Goal: Transaction & Acquisition: Book appointment/travel/reservation

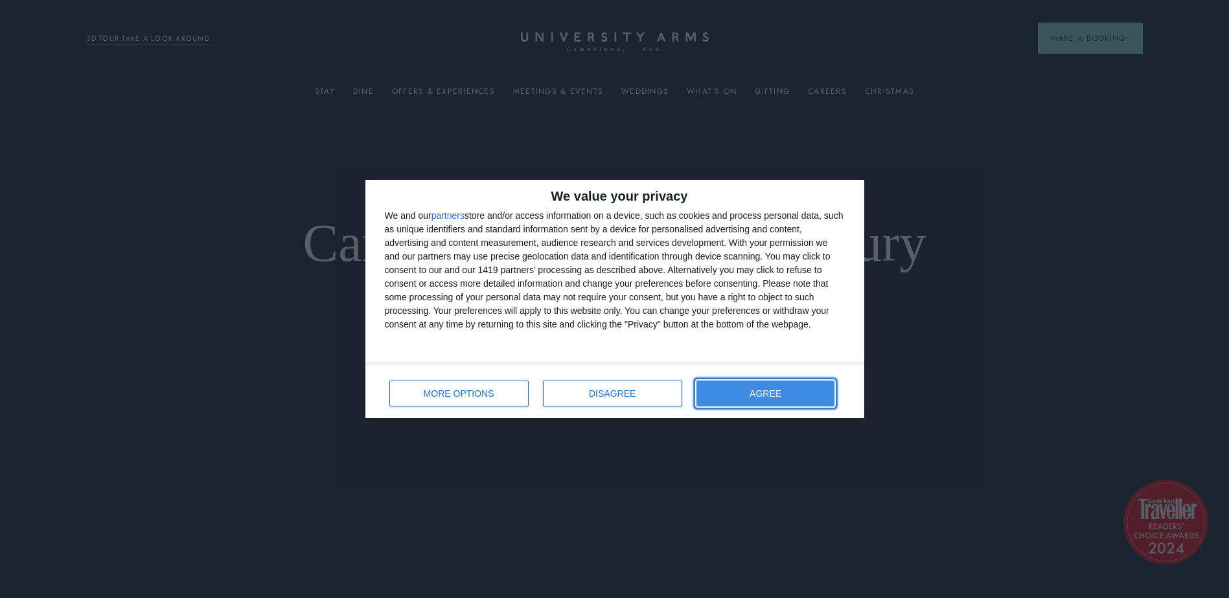
click at [795, 389] on button "AGREE" at bounding box center [765, 394] width 139 height 26
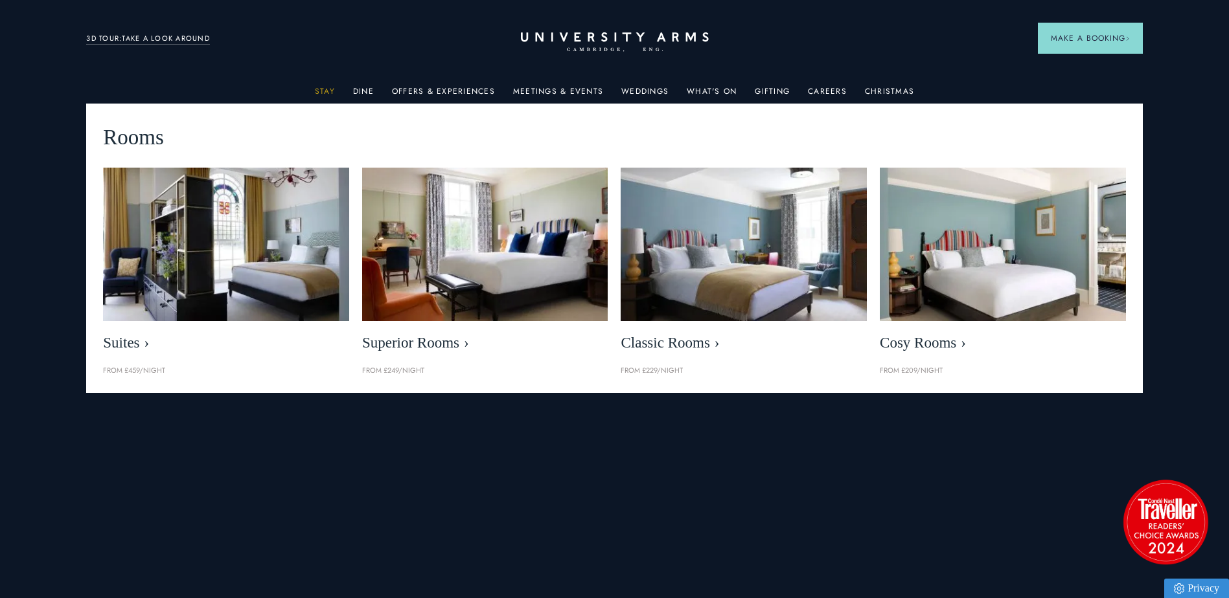
click at [324, 90] on link "Stay" at bounding box center [325, 95] width 20 height 17
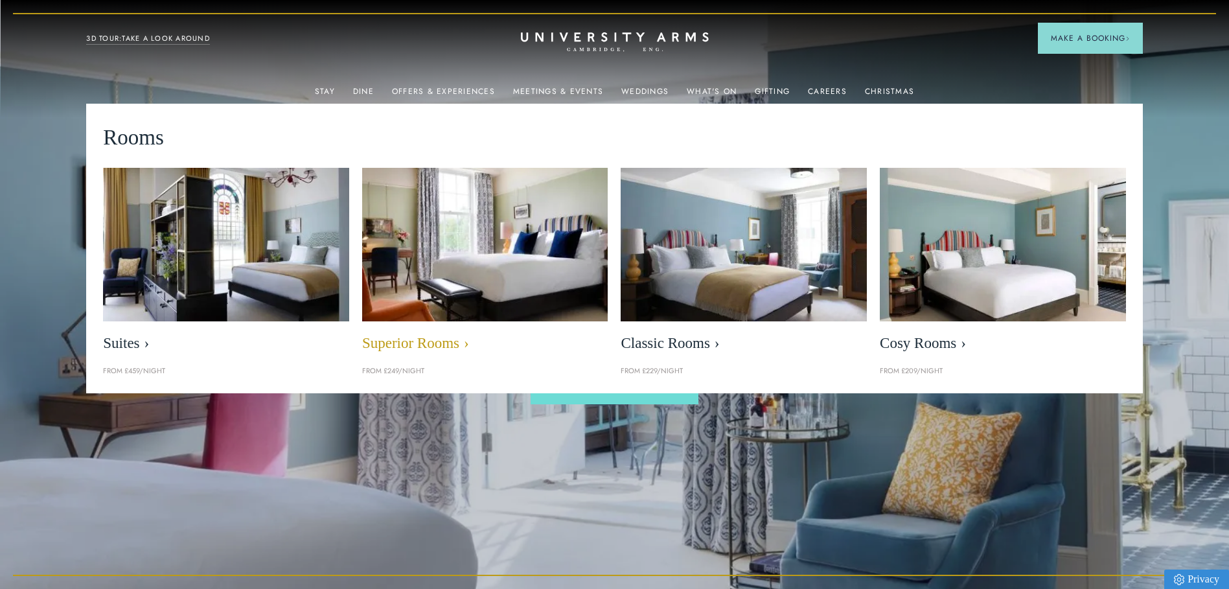
click at [471, 261] on img at bounding box center [484, 244] width 283 height 177
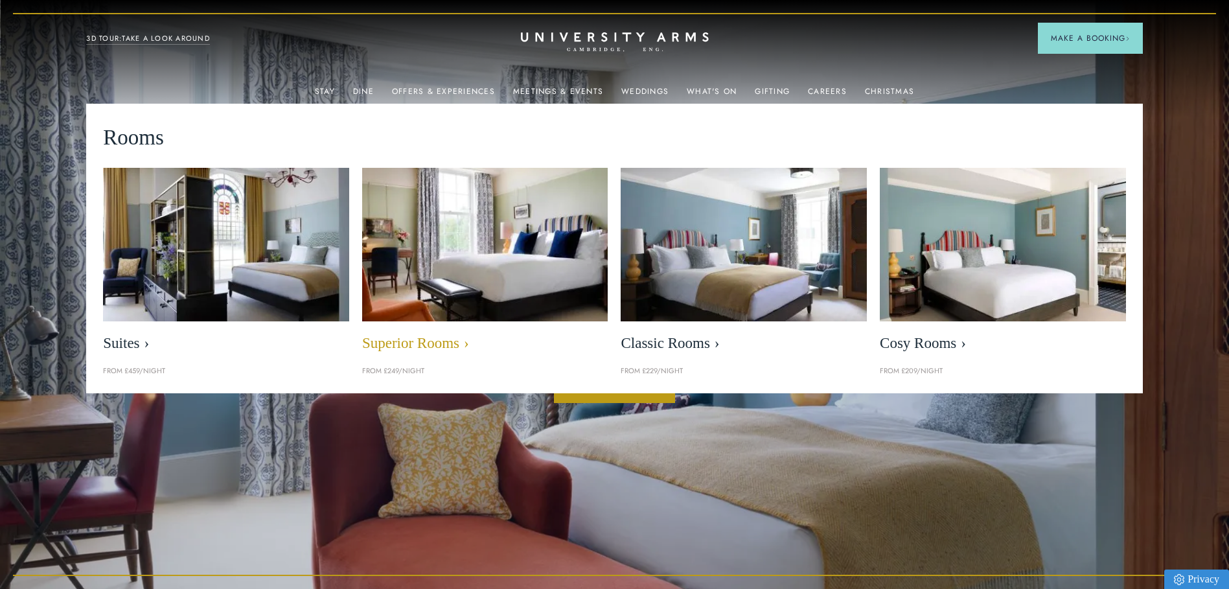
click at [430, 343] on span "Superior Rooms" at bounding box center [485, 343] width 246 height 18
click at [430, 344] on span "Superior Rooms" at bounding box center [485, 343] width 246 height 18
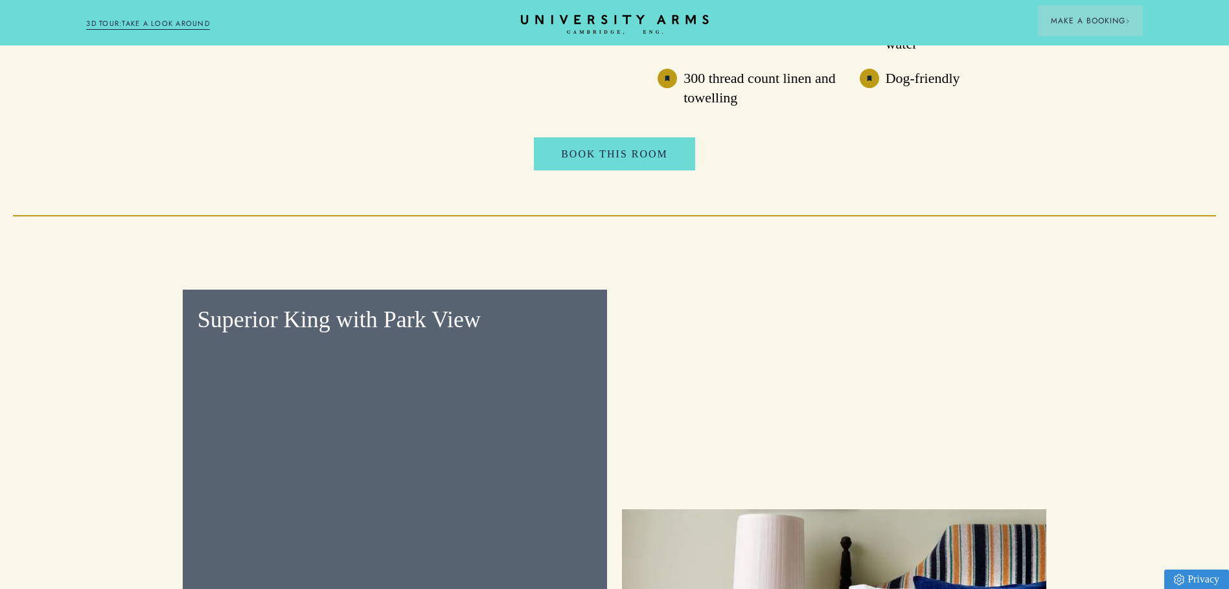
scroll to position [1684, 0]
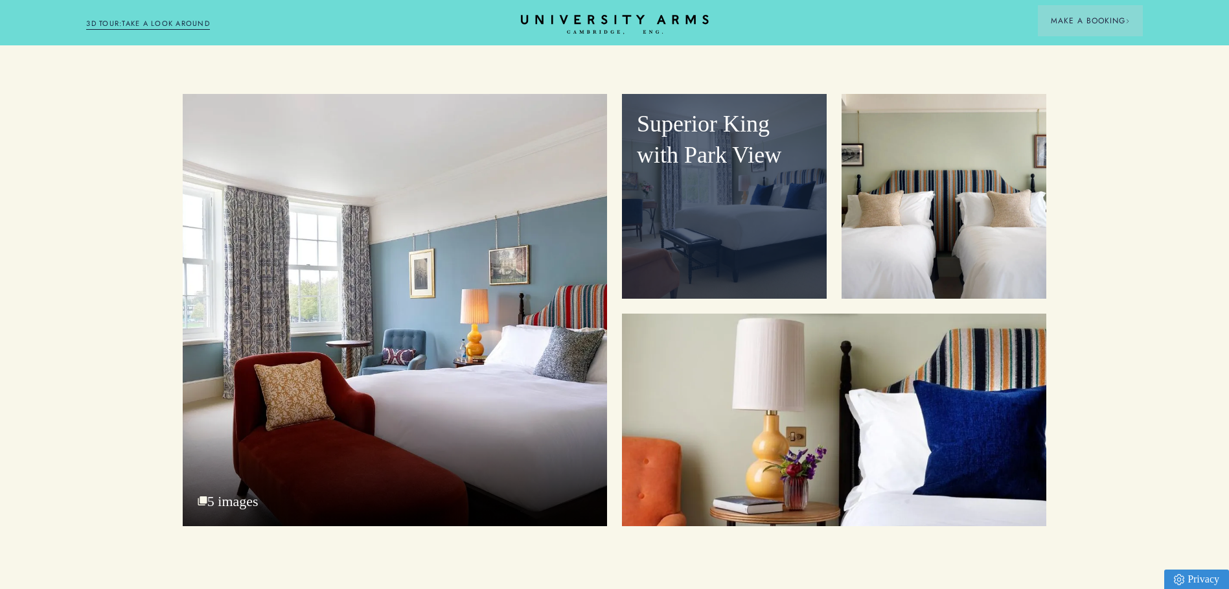
click at [740, 207] on div "Superior King with Park View" at bounding box center [724, 196] width 205 height 205
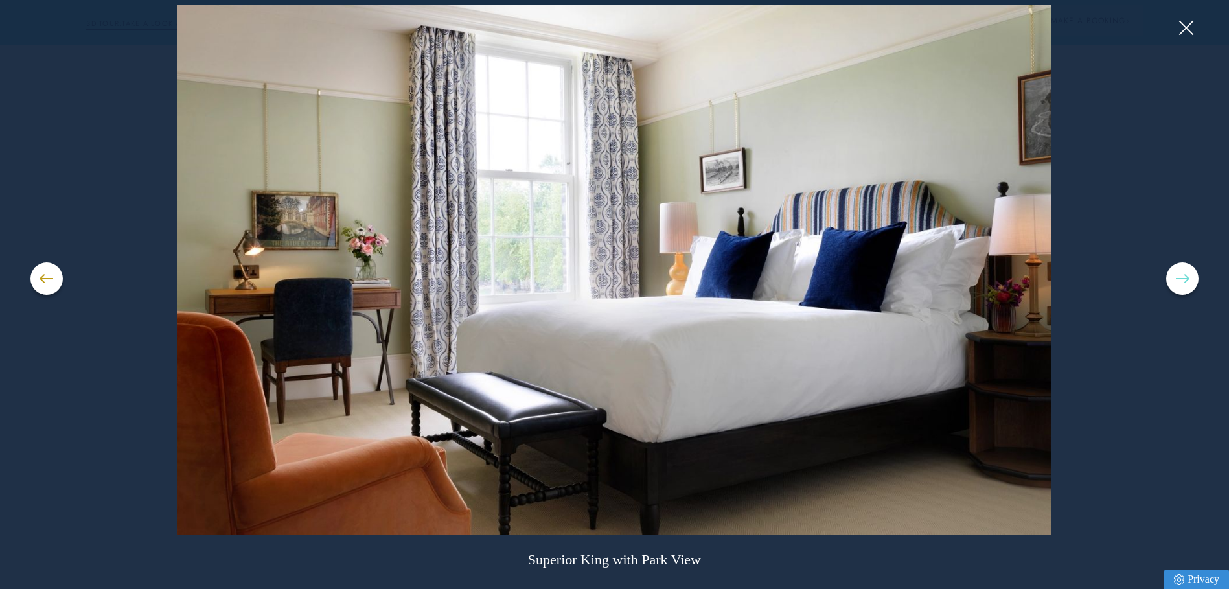
click at [1179, 274] on button at bounding box center [1182, 278] width 32 height 32
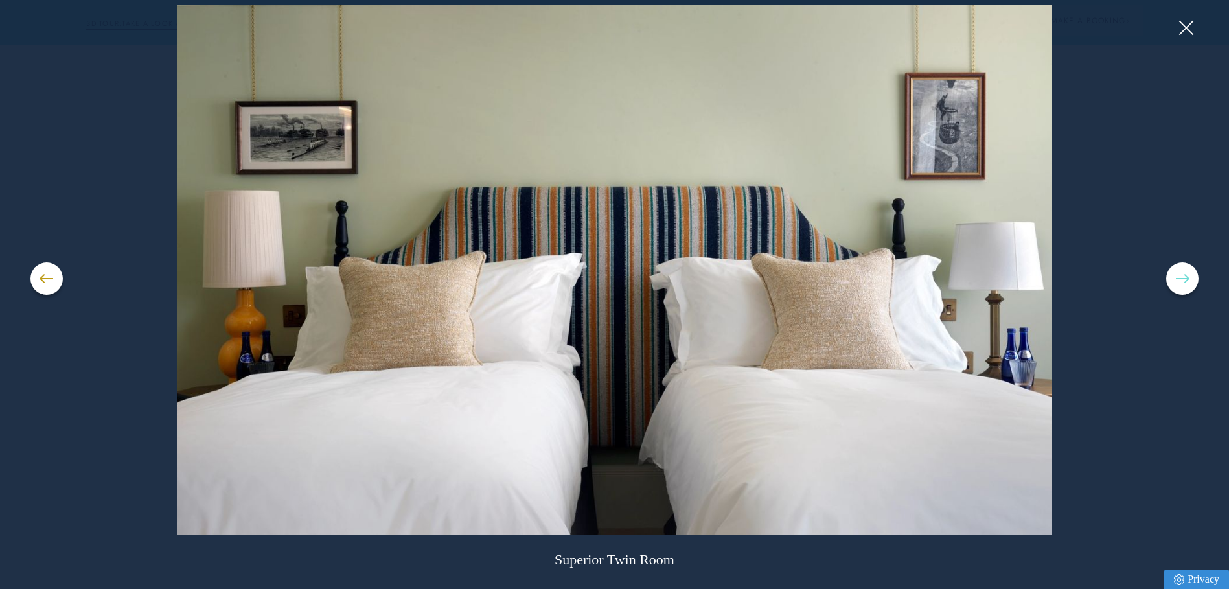
click at [1179, 275] on button at bounding box center [1182, 278] width 32 height 32
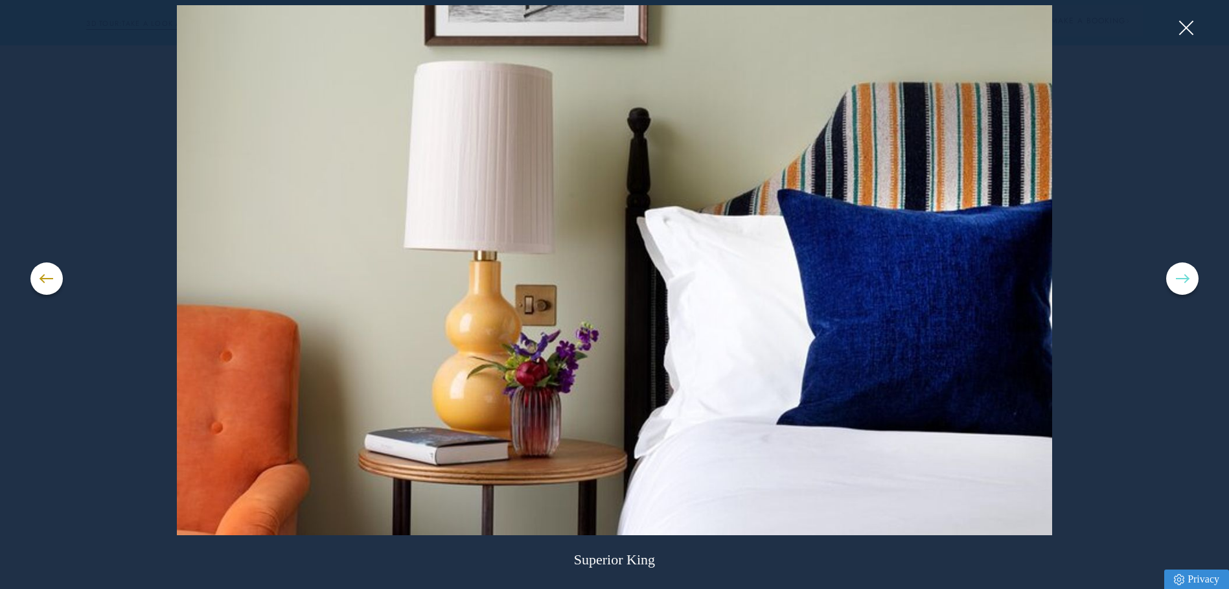
click at [1179, 275] on button at bounding box center [1182, 278] width 32 height 32
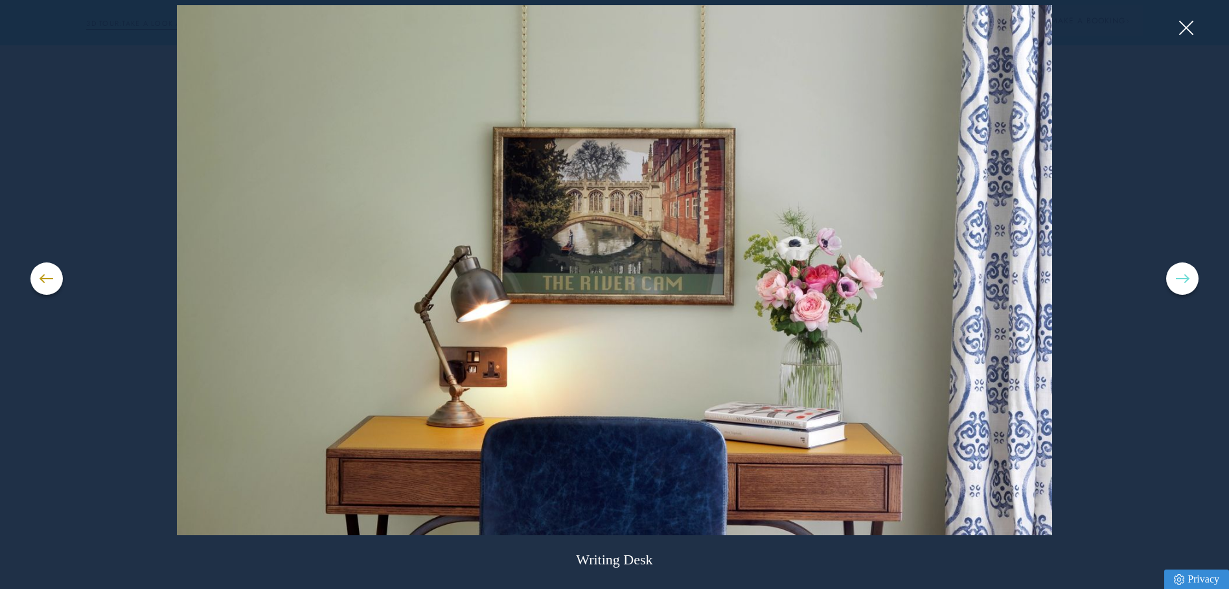
click at [1179, 275] on button at bounding box center [1182, 278] width 32 height 32
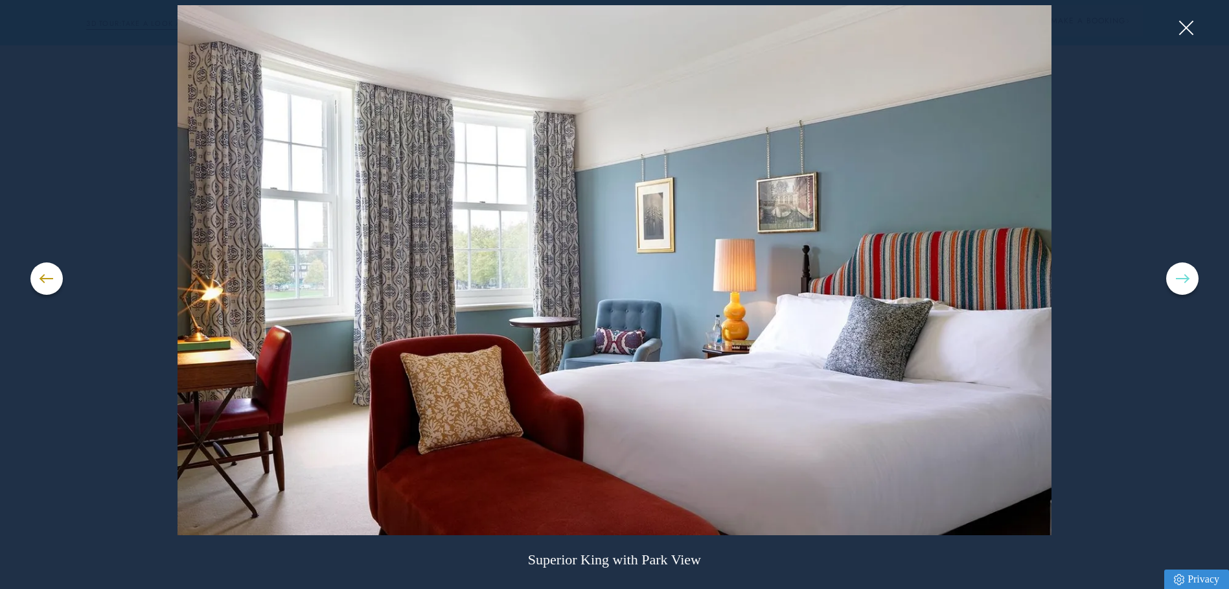
click at [1179, 275] on button at bounding box center [1182, 278] width 32 height 32
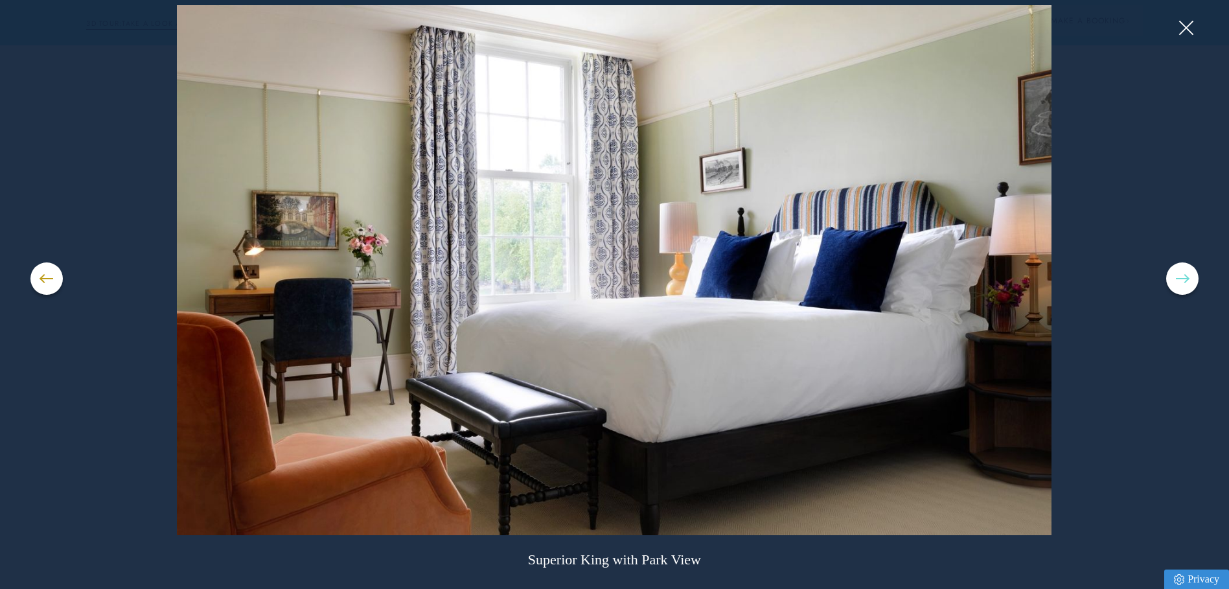
click at [1179, 275] on button at bounding box center [1182, 278] width 32 height 32
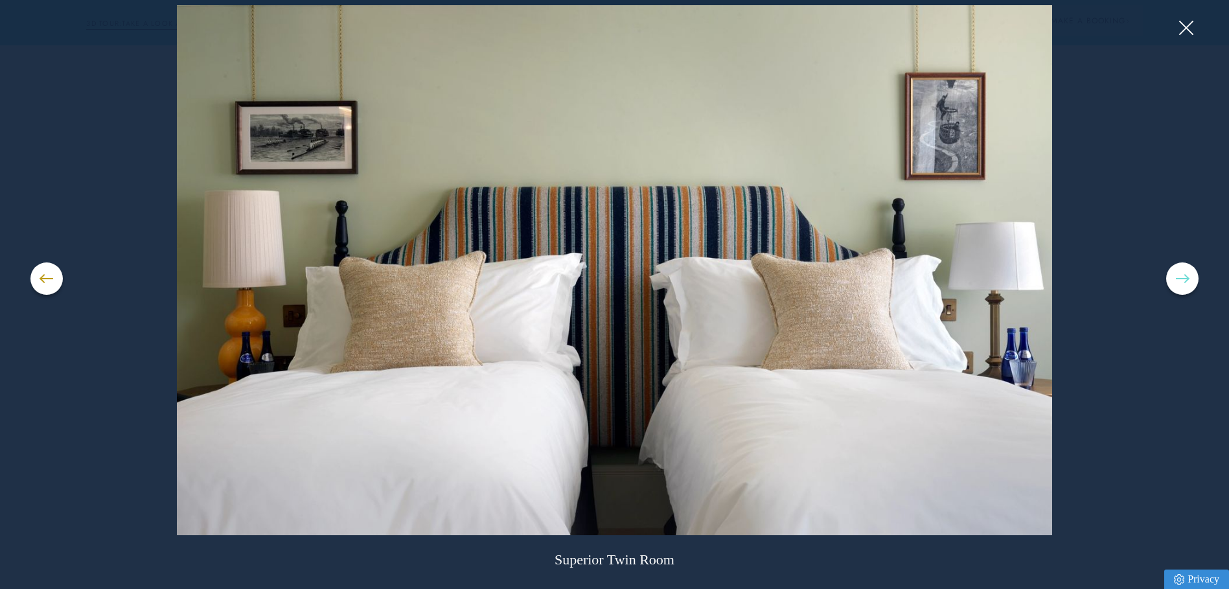
click at [1179, 275] on button at bounding box center [1182, 278] width 32 height 32
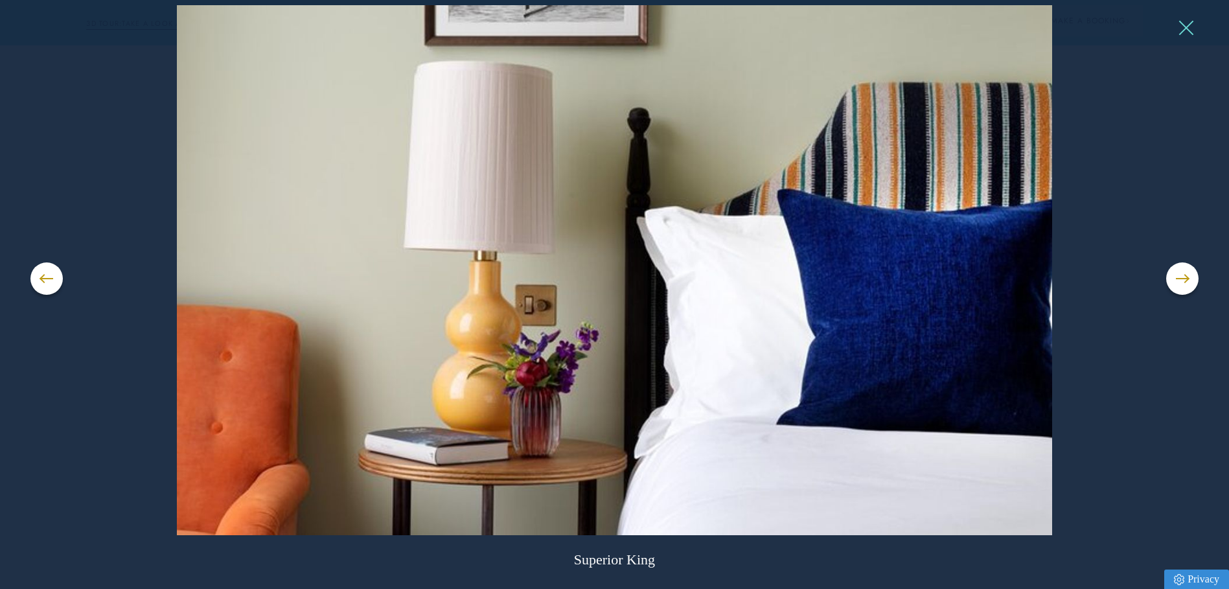
click at [1191, 29] on button at bounding box center [1184, 27] width 19 height 19
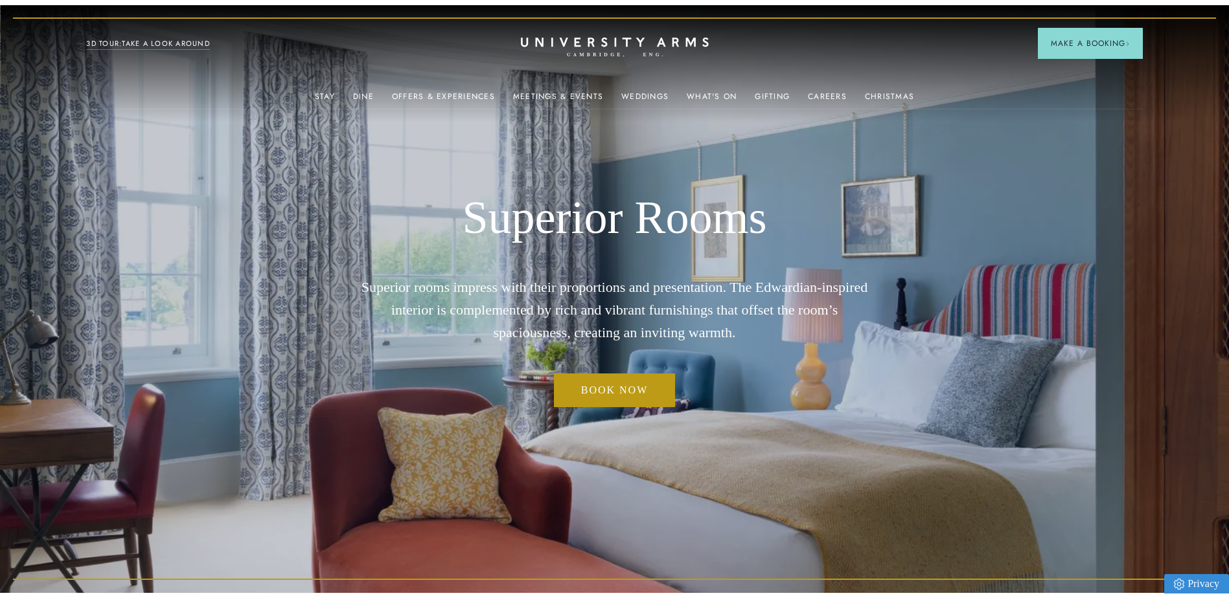
scroll to position [0, 0]
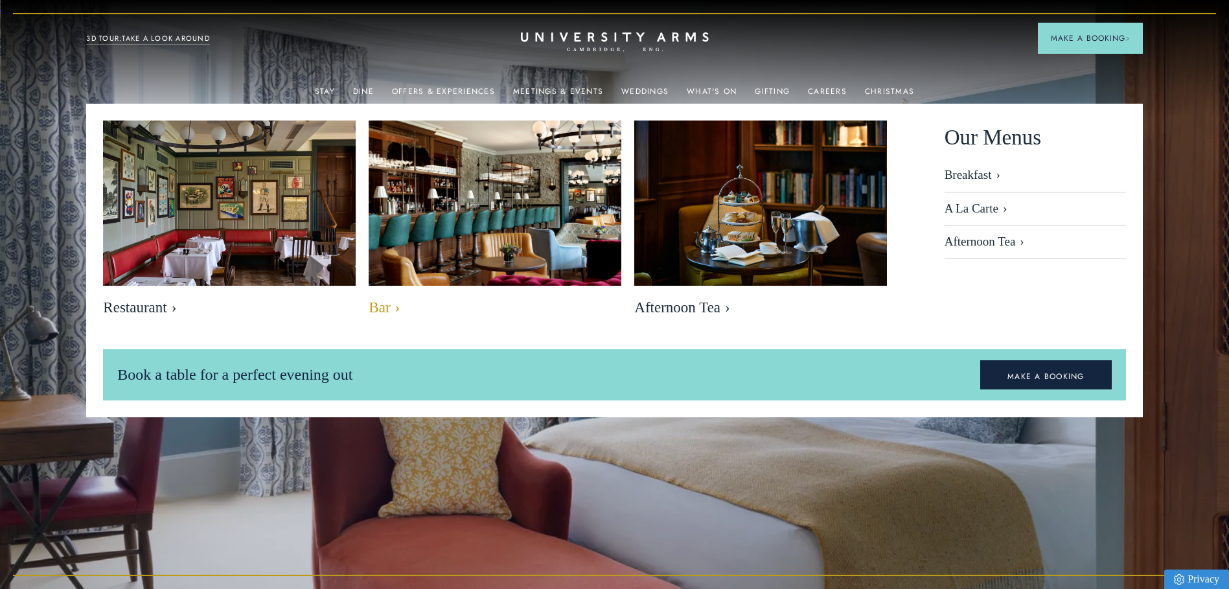
click at [515, 242] on img at bounding box center [495, 205] width 291 height 194
